Goal: Find specific page/section: Find specific page/section

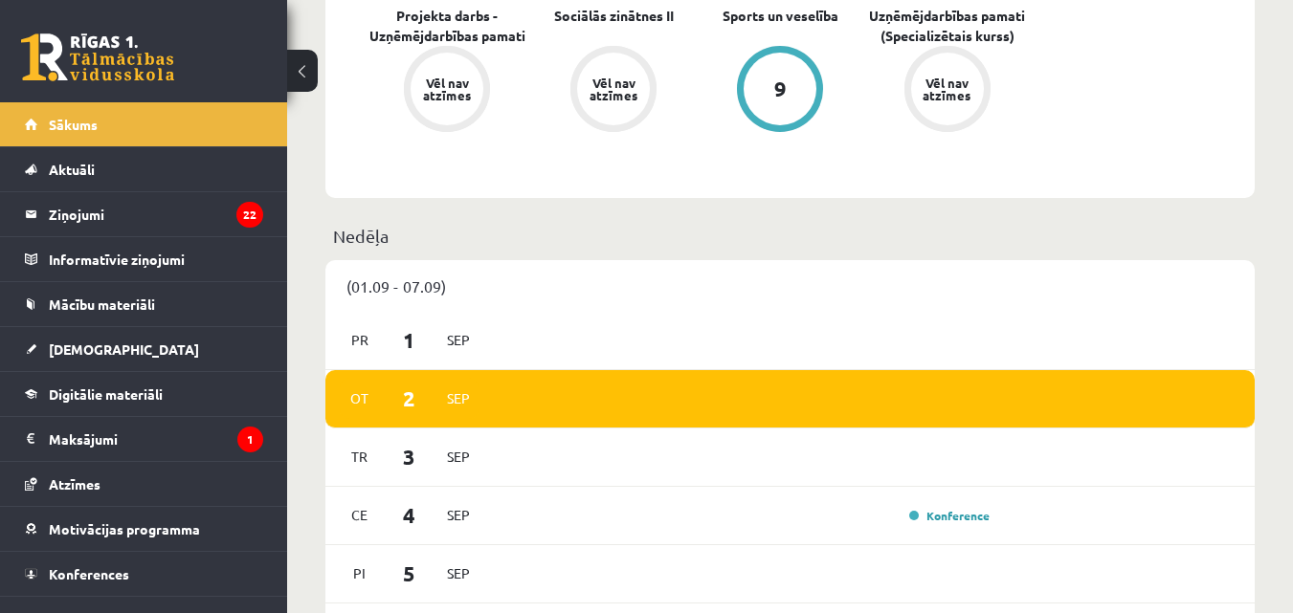
scroll to position [352, 0]
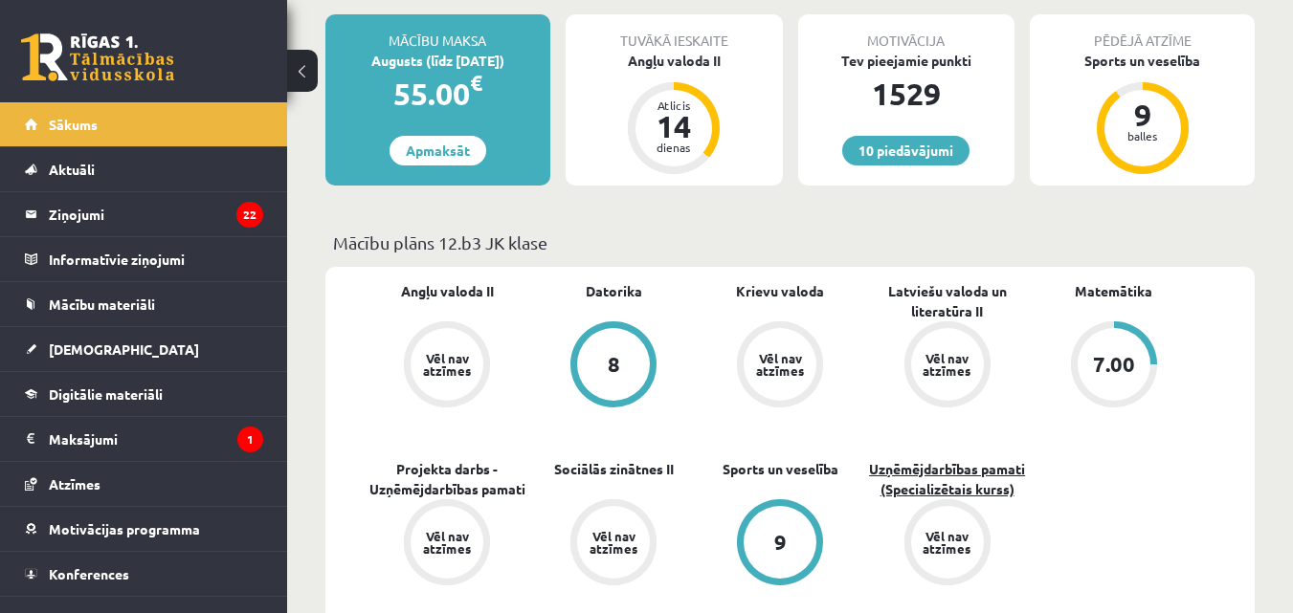
click at [984, 495] on link "Uzņēmējdarbības pamati (Specializētais kurss)" at bounding box center [947, 479] width 166 height 40
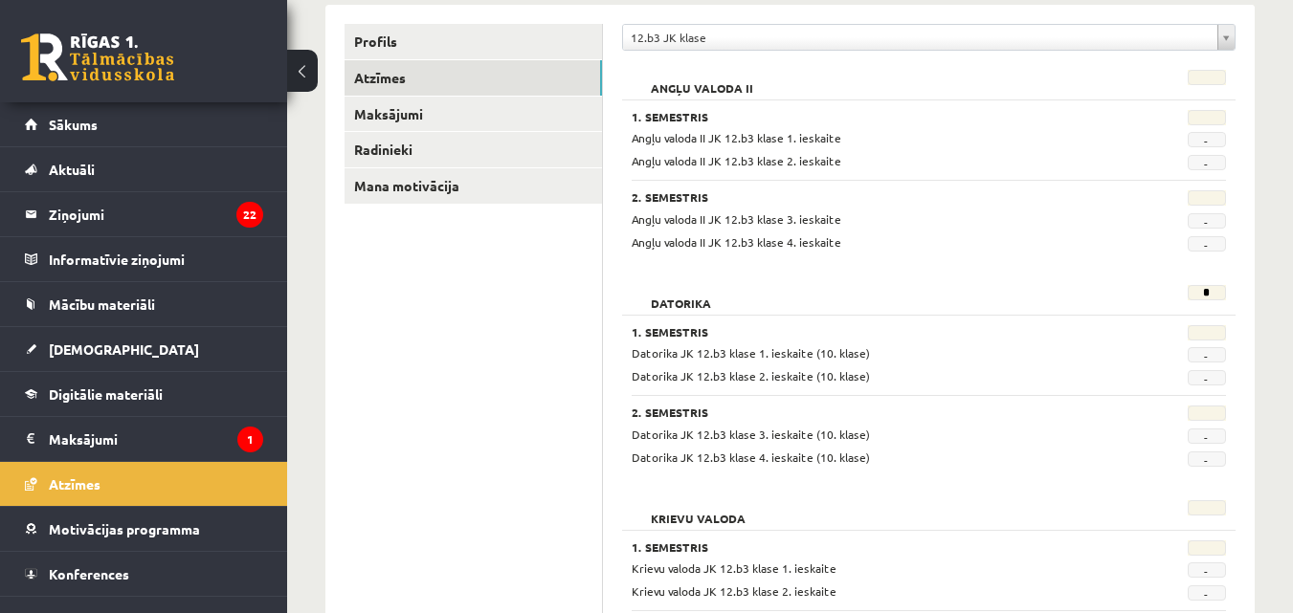
scroll to position [122, 0]
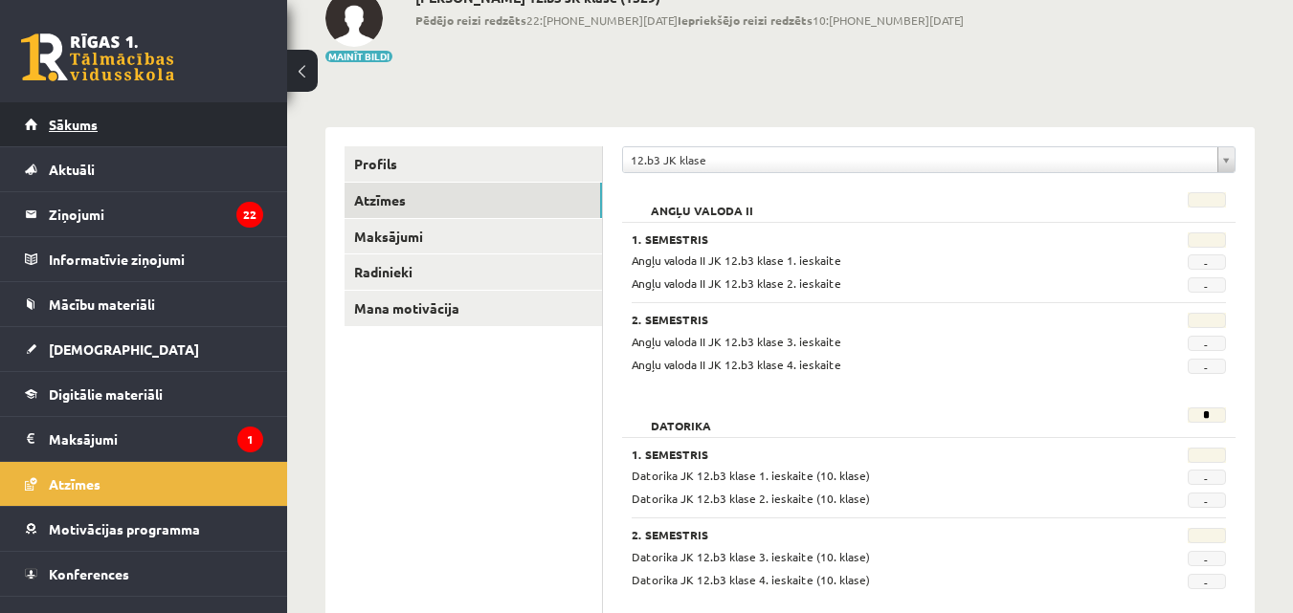
click at [78, 115] on link "Sākums" at bounding box center [144, 124] width 238 height 44
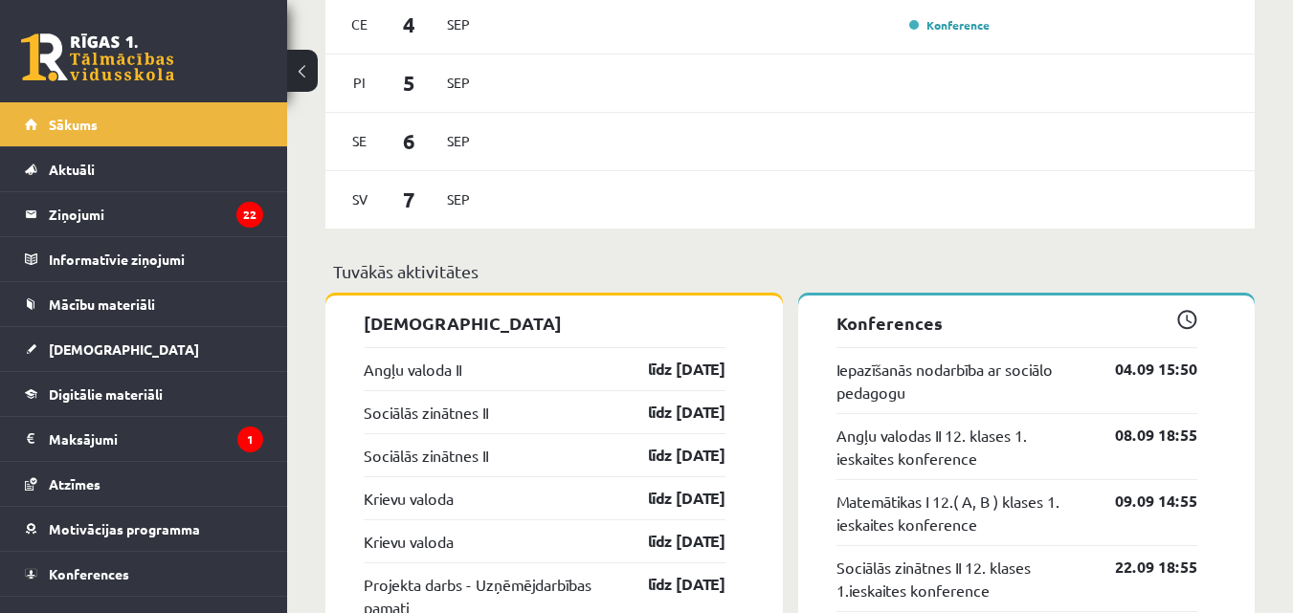
scroll to position [1340, 0]
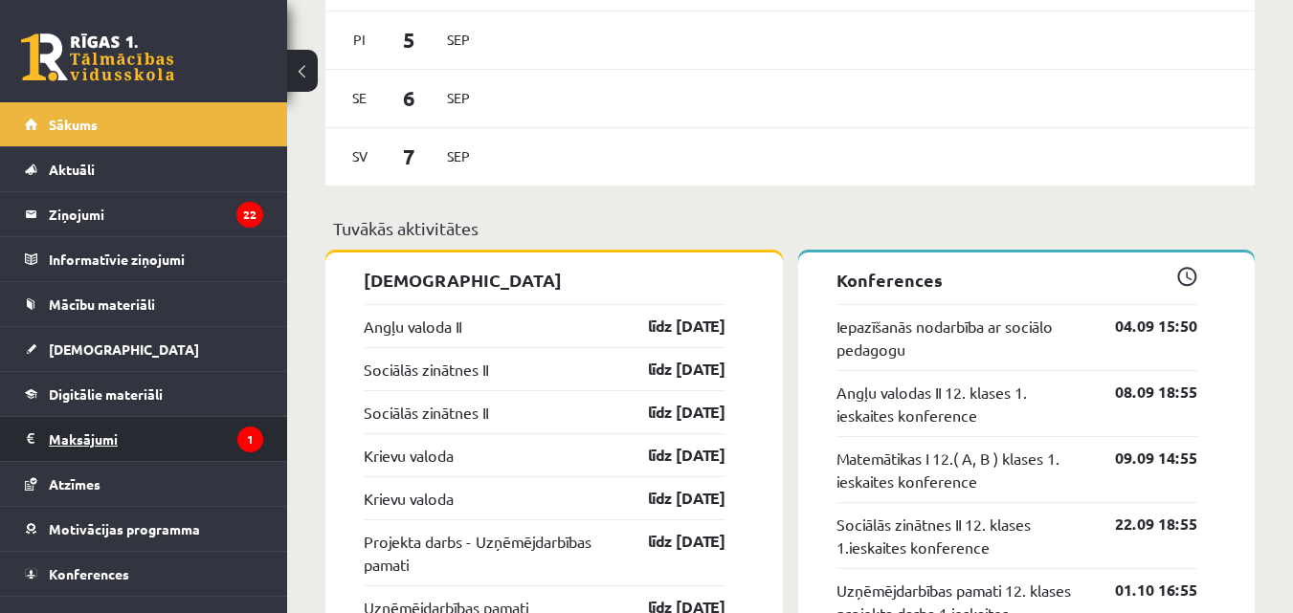
click at [120, 447] on legend "Maksājumi 1" at bounding box center [156, 439] width 214 height 44
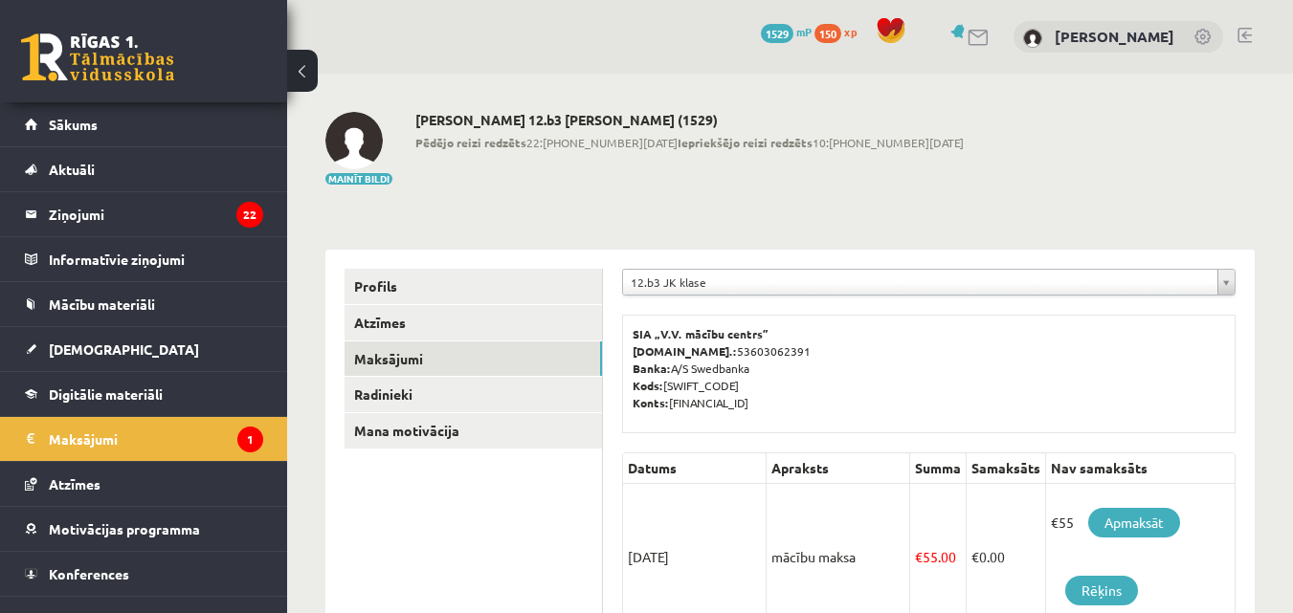
scroll to position [586, 0]
